Goal: Task Accomplishment & Management: Use online tool/utility

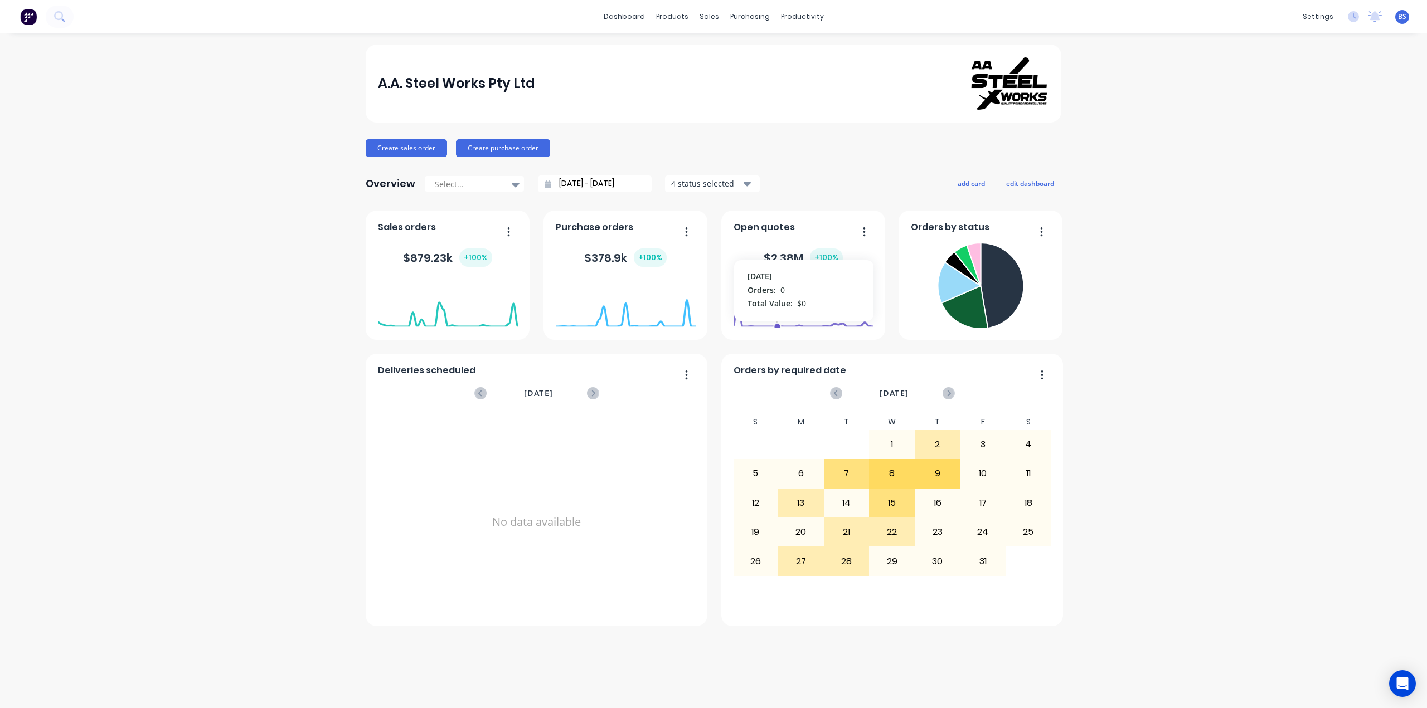
click at [778, 248] on div "$ 2.38M + 100 %" at bounding box center [803, 257] width 140 height 33
click at [862, 230] on button "button" at bounding box center [859, 232] width 23 height 17
click at [1294, 383] on div "A.A. Steel Works Pty Ltd Create sales order Create purchase order Overview Sele…" at bounding box center [713, 371] width 1427 height 653
click at [743, 72] on div "Customers" at bounding box center [747, 76] width 40 height 10
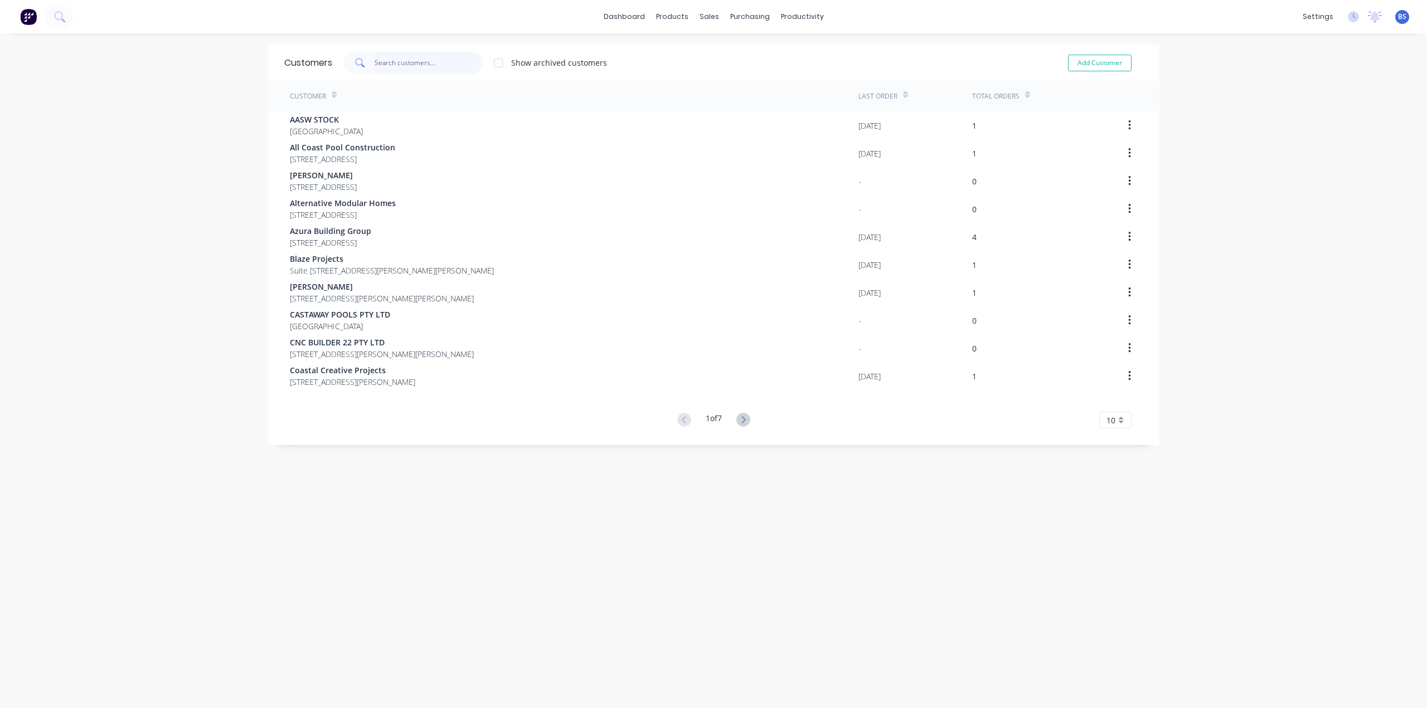
click at [401, 62] on input "text" at bounding box center [428, 63] width 109 height 22
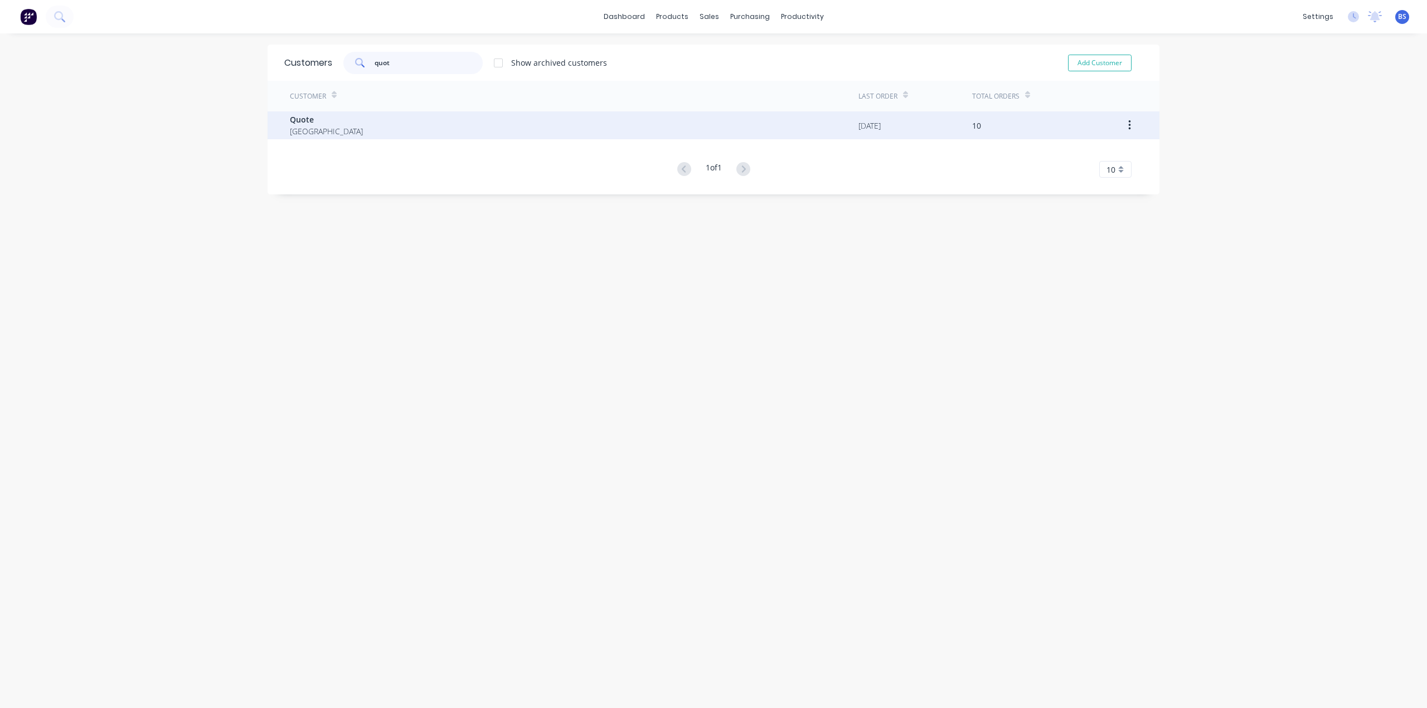
type input "quot"
click at [290, 118] on span "Quote" at bounding box center [326, 120] width 73 height 12
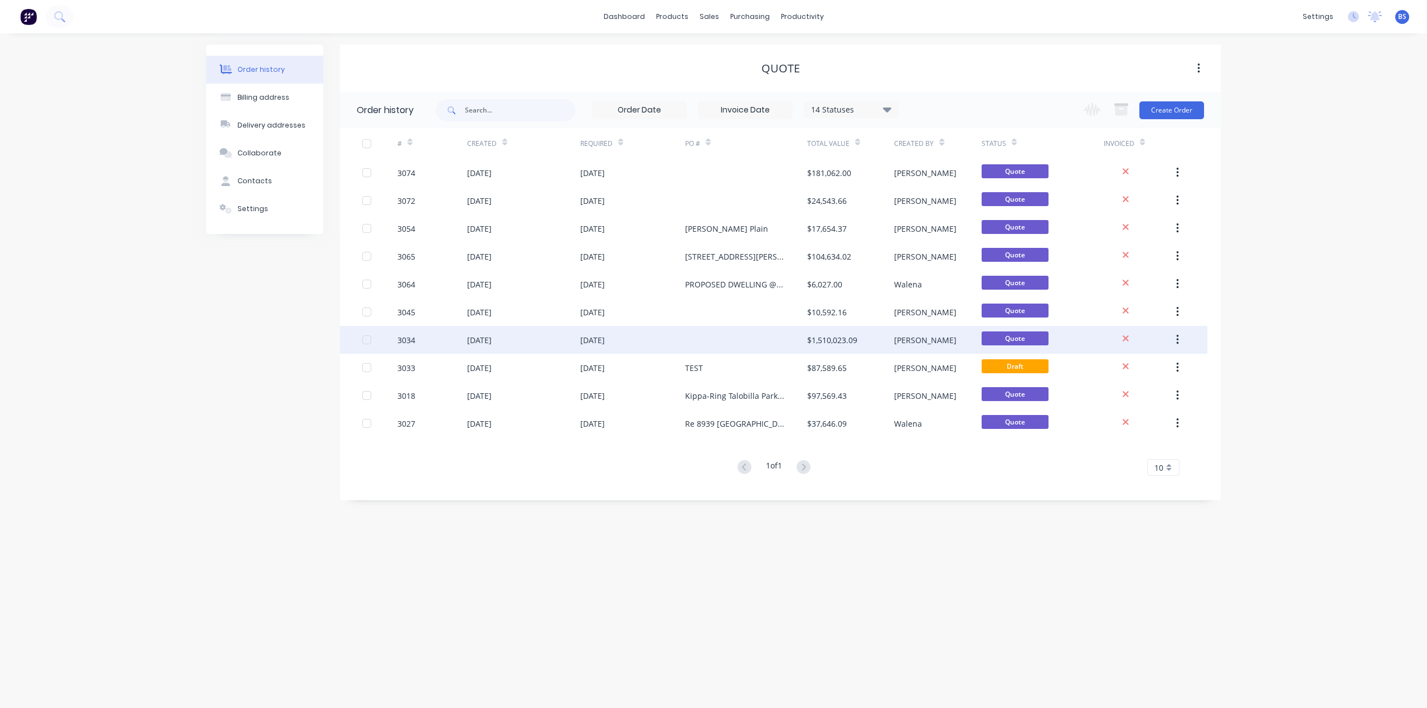
click at [484, 347] on div "[DATE]" at bounding box center [523, 340] width 113 height 28
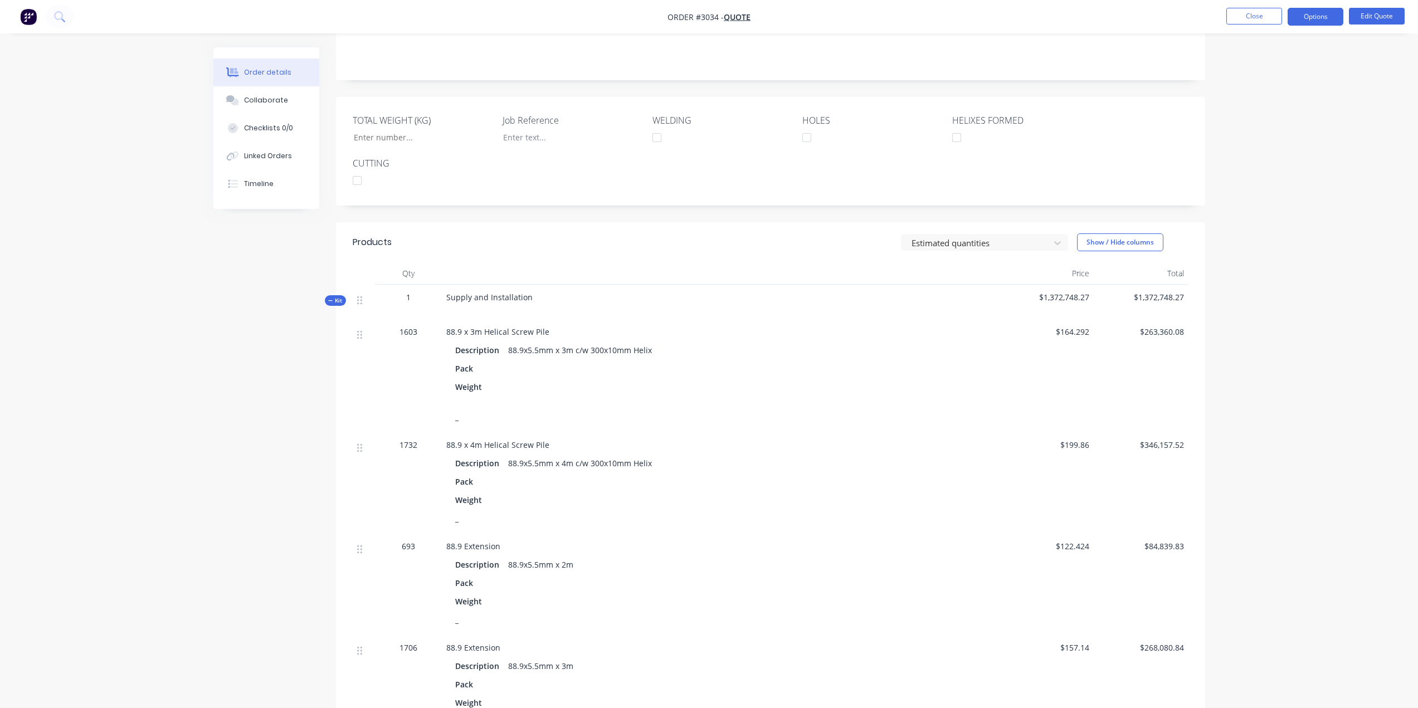
scroll to position [167, 0]
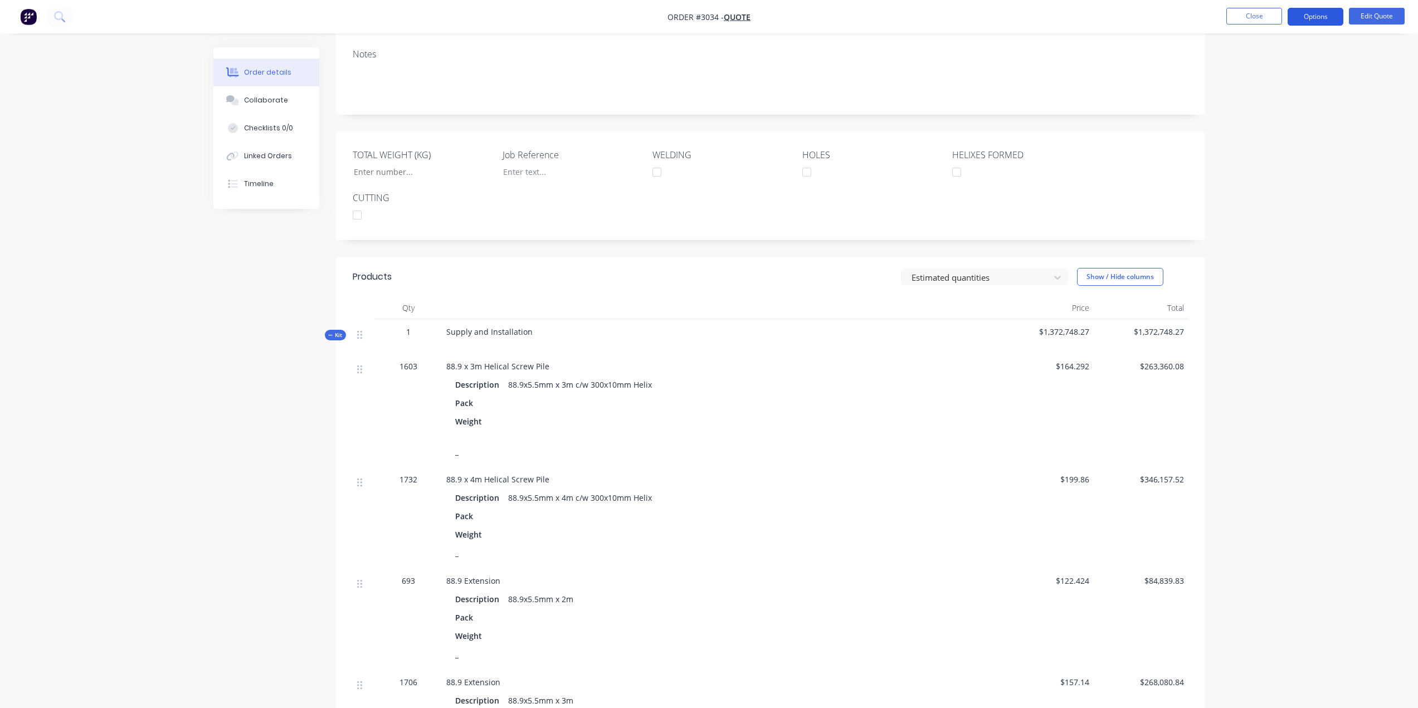
click at [1307, 12] on button "Options" at bounding box center [1316, 17] width 56 height 18
click at [1270, 70] on div "Quote" at bounding box center [1282, 68] width 103 height 16
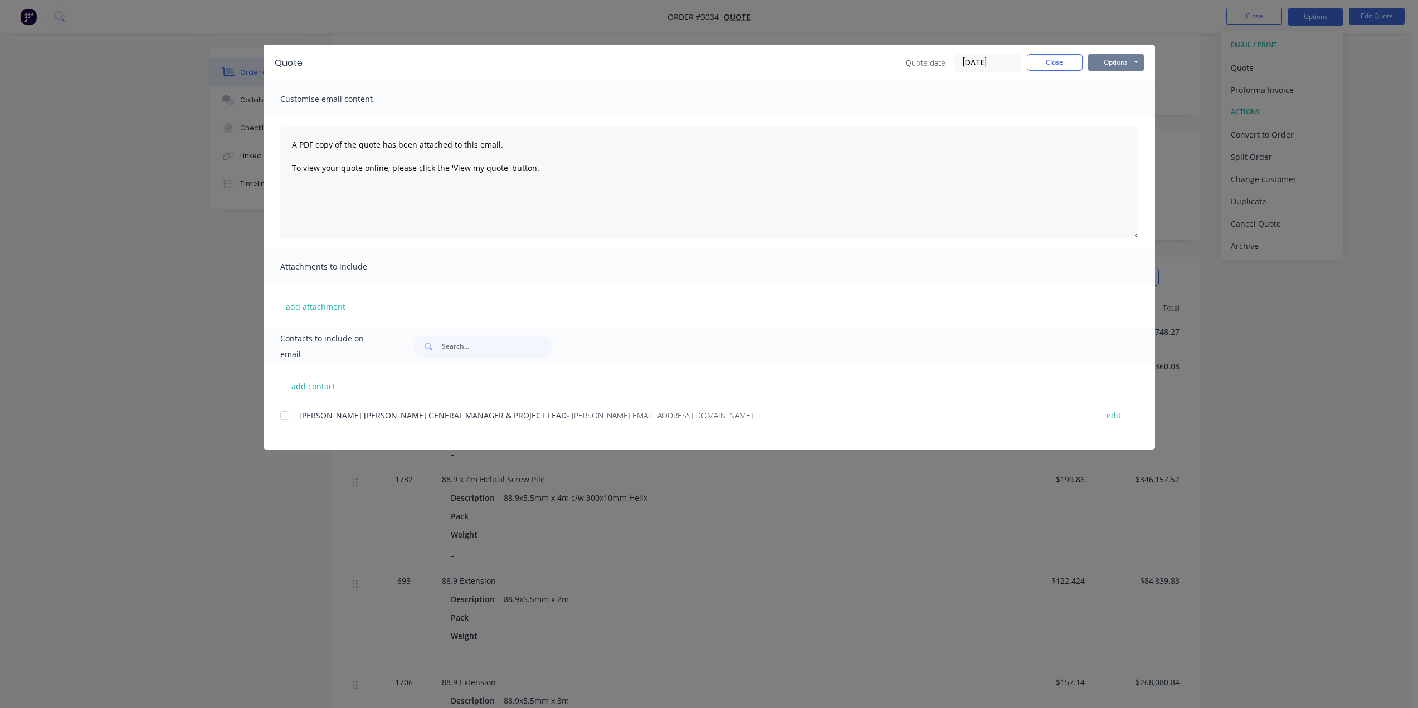
click at [1125, 64] on button "Options" at bounding box center [1116, 62] width 56 height 17
click at [1123, 85] on button "Preview" at bounding box center [1123, 82] width 71 height 18
